Goal: Check status: Check status

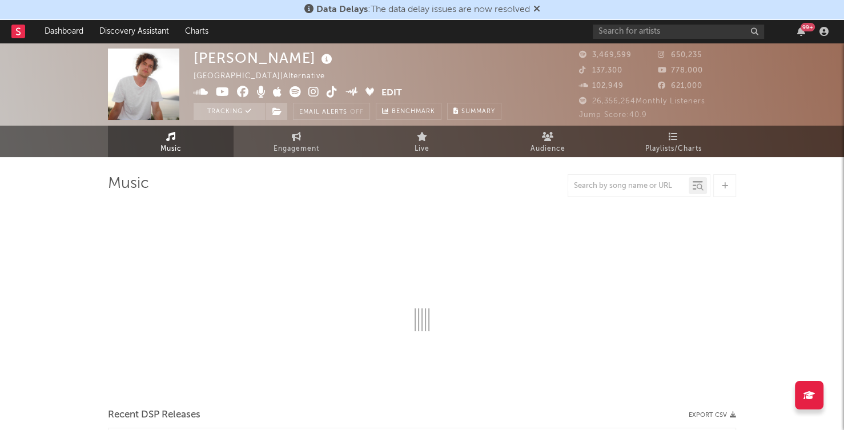
select select "6m"
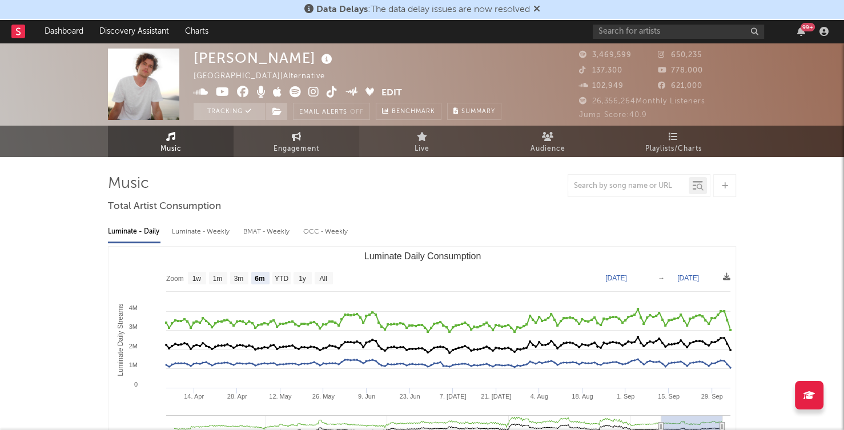
click at [259, 144] on link "Engagement" at bounding box center [296, 141] width 126 height 31
select select "1w"
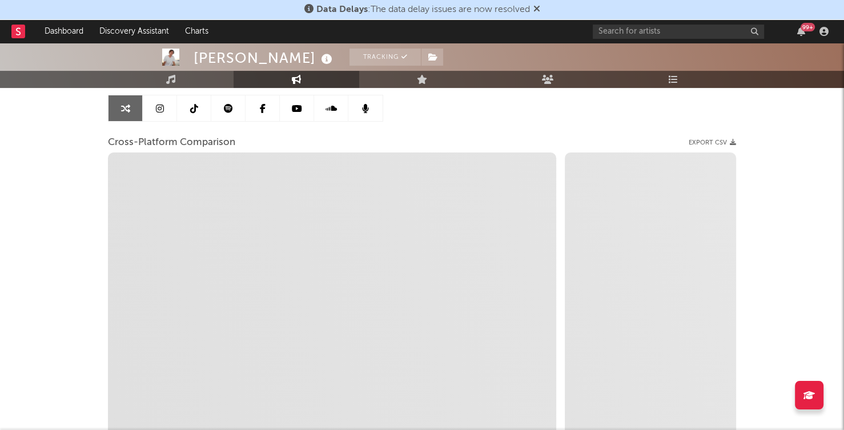
scroll to position [74, 0]
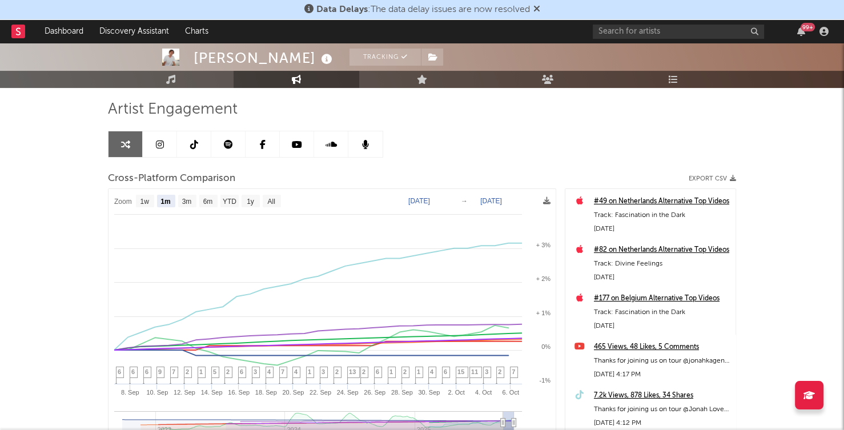
click at [588, 143] on div "Artist Engagement Cross-Platform Comparison Export CSV Zoom 1w 1m 3m 6m YTD 1y …" at bounding box center [422, 294] width 628 height 388
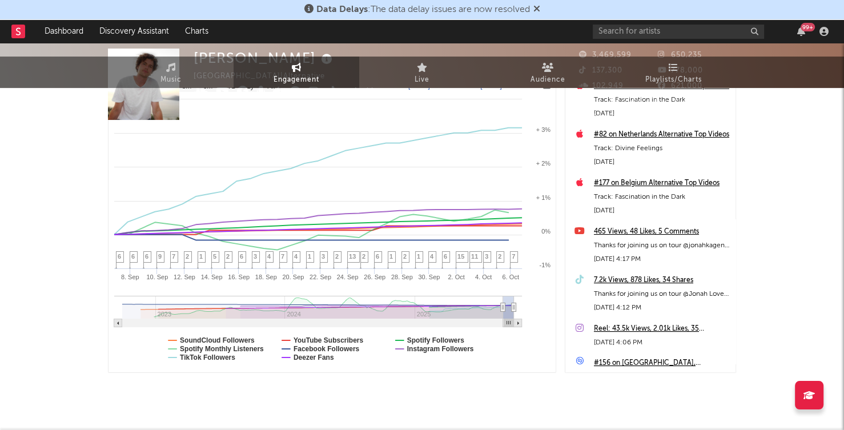
scroll to position [0, 0]
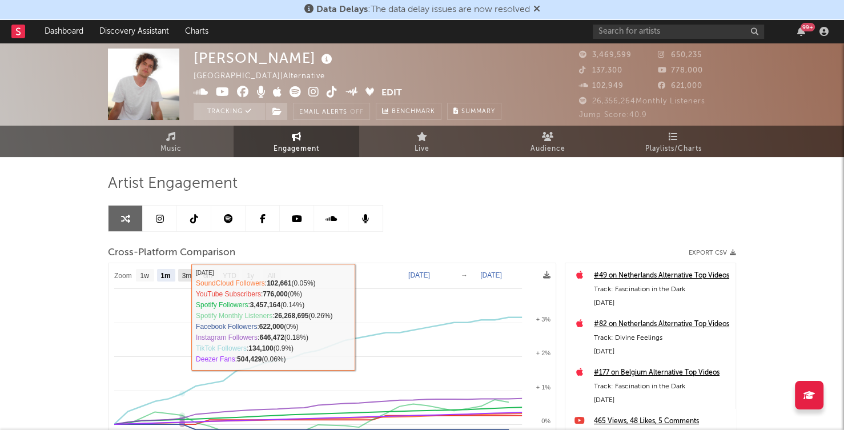
click at [186, 278] on text "3m" at bounding box center [187, 276] width 10 height 8
select select "3m"
type input "[DATE]"
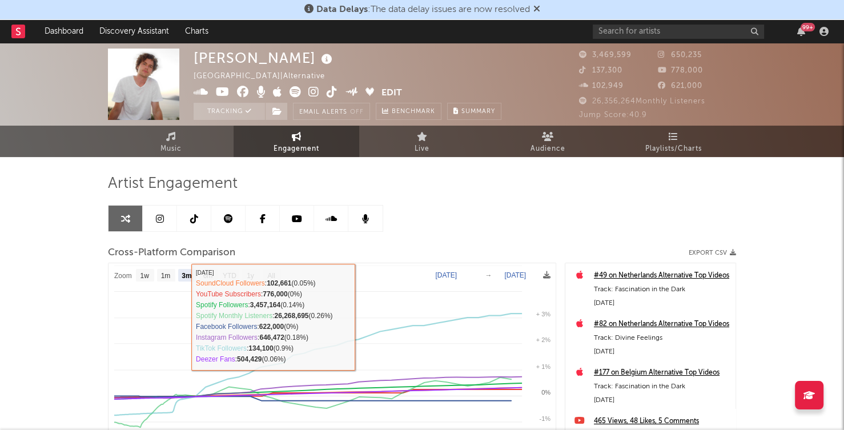
select select "3m"
